Goal: Go to known website: Access a specific website the user already knows

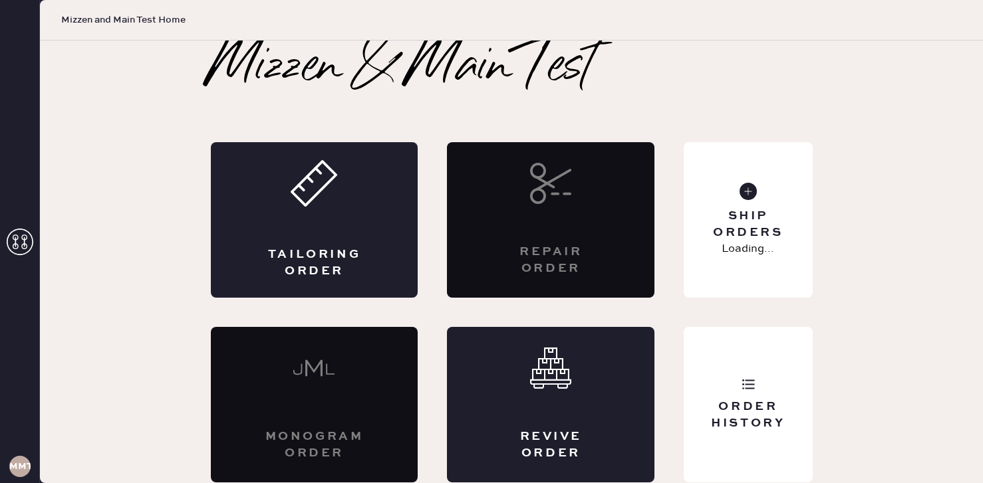
click at [19, 476] on div "MMTA" at bounding box center [19, 466] width 21 height 21
click at [29, 244] on icon at bounding box center [20, 242] width 27 height 27
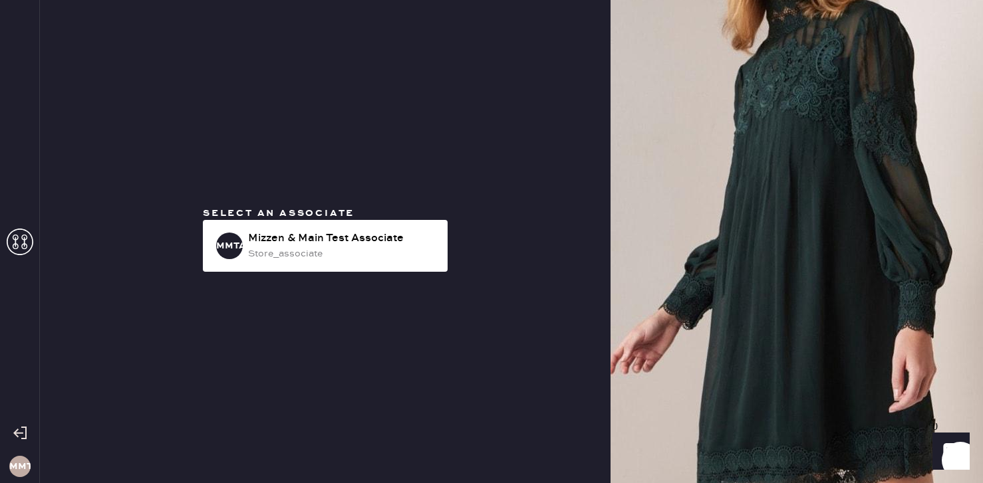
click at [21, 435] on icon at bounding box center [19, 433] width 13 height 13
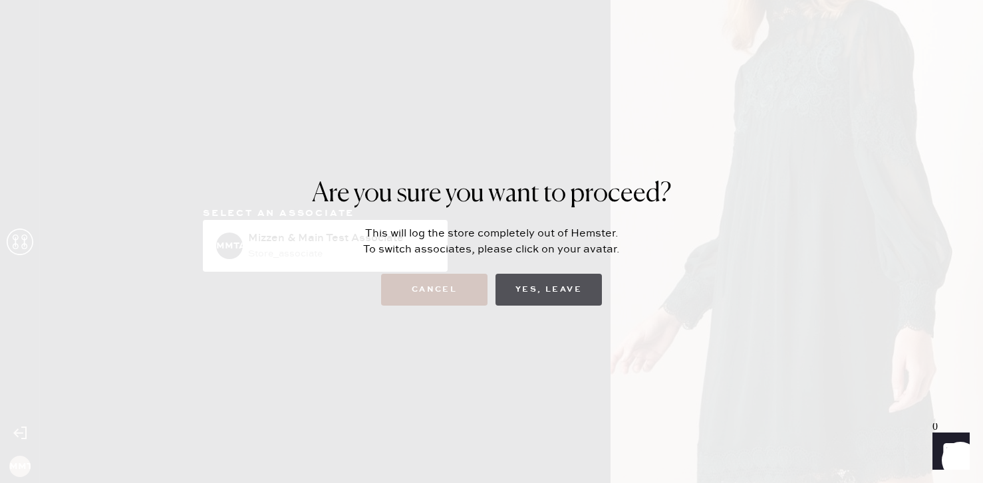
click at [539, 293] on button "Yes, Leave" at bounding box center [548, 290] width 106 height 32
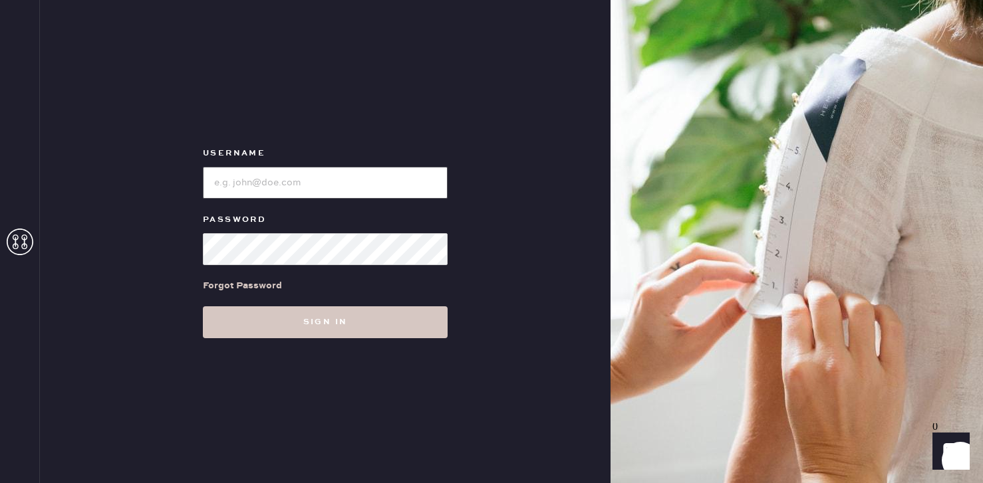
type input "alex@hemster.co"
click at [366, 178] on input "loginName" at bounding box center [325, 183] width 245 height 32
